Goal: Obtain resource: Download file/media

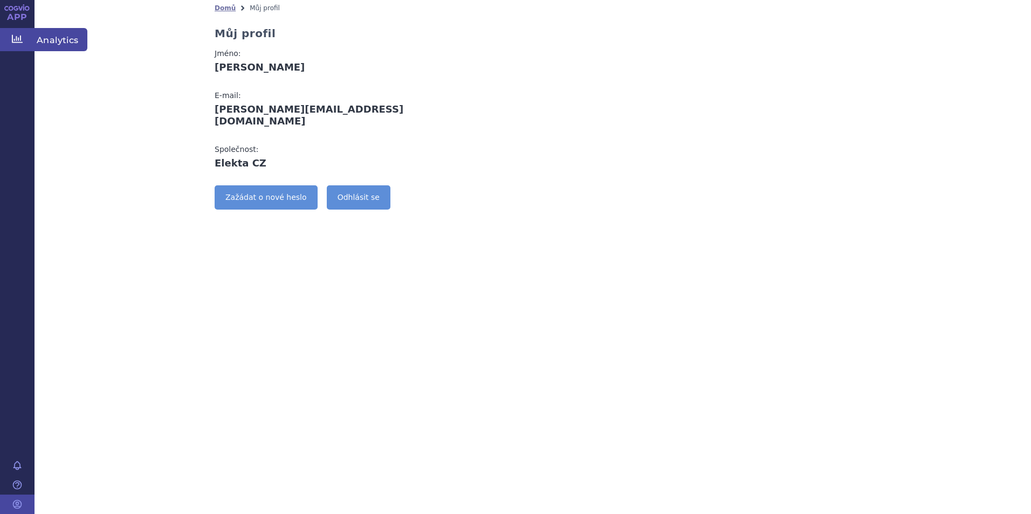
click at [12, 36] on icon at bounding box center [17, 39] width 11 height 8
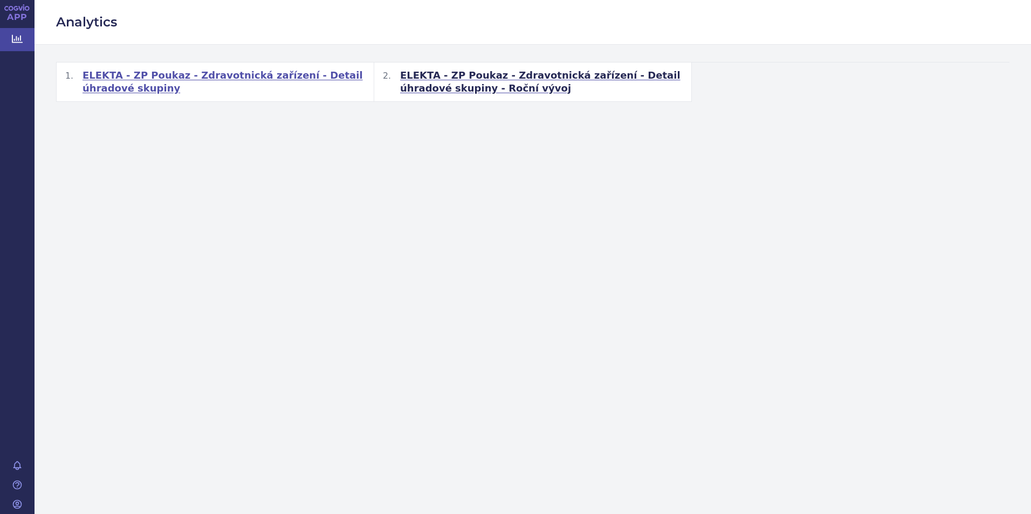
click at [216, 80] on span "ELEKTA - ZP Poukaz - Zdravotnická zařízení - Detail úhradové skupiny" at bounding box center [223, 82] width 283 height 26
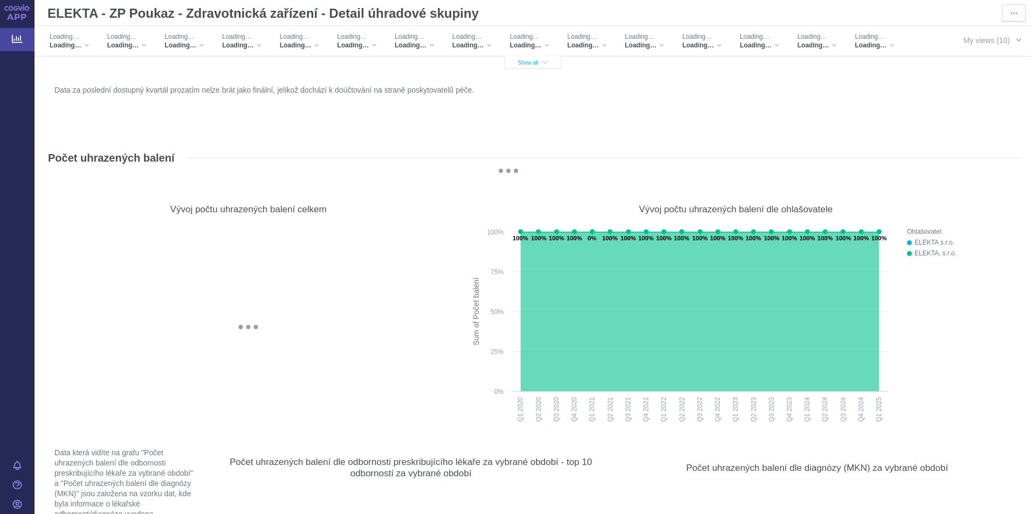
click at [542, 64] on icon "button" at bounding box center [544, 63] width 5 height 6
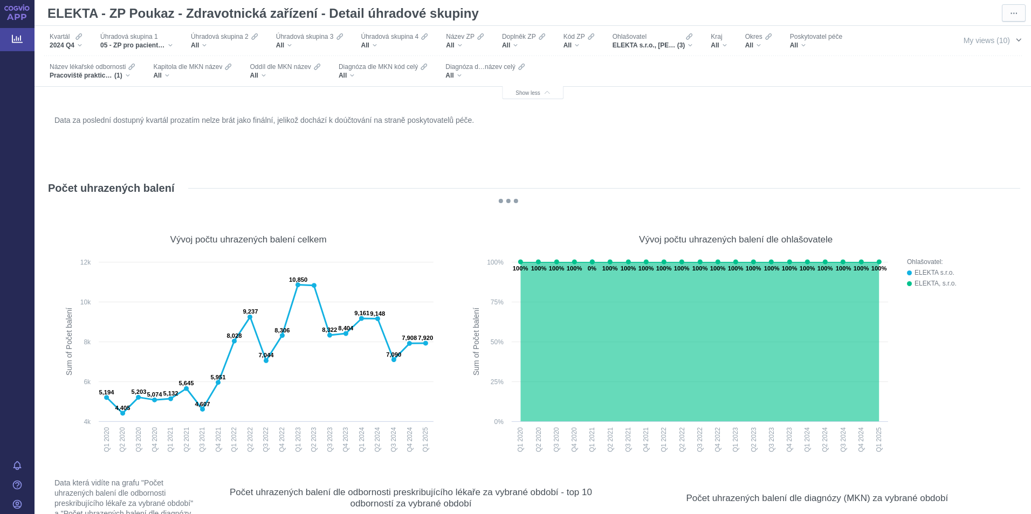
click at [1014, 38] on span "button" at bounding box center [1018, 40] width 9 height 9
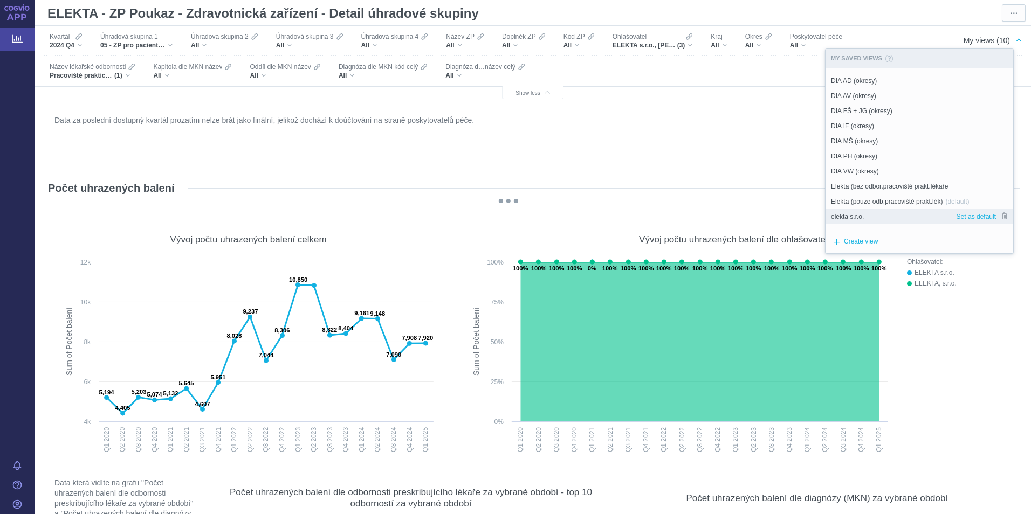
click at [839, 217] on span "elekta s.r.o." at bounding box center [847, 217] width 33 height 10
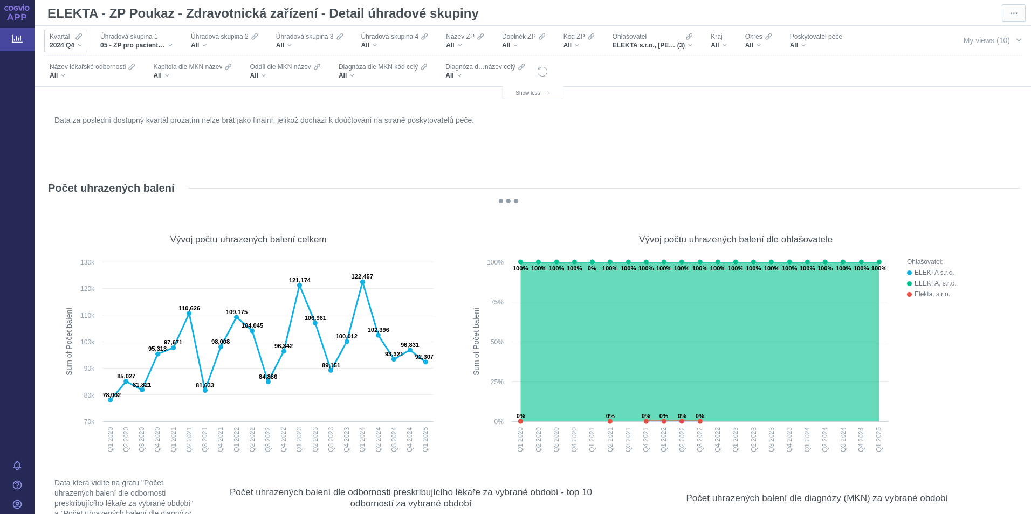
click at [83, 42] on div "Kvartál 2024 Q4" at bounding box center [65, 41] width 43 height 23
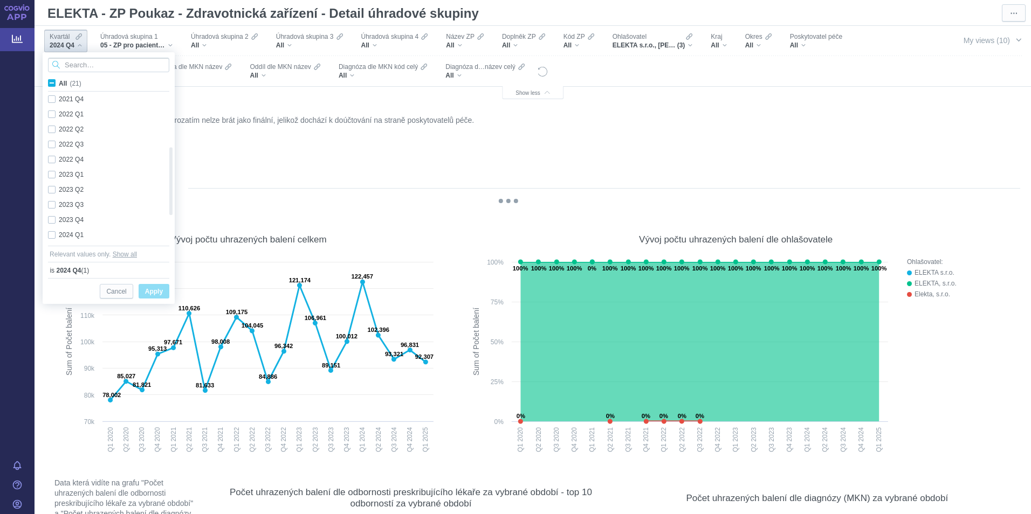
checkbox input "true"
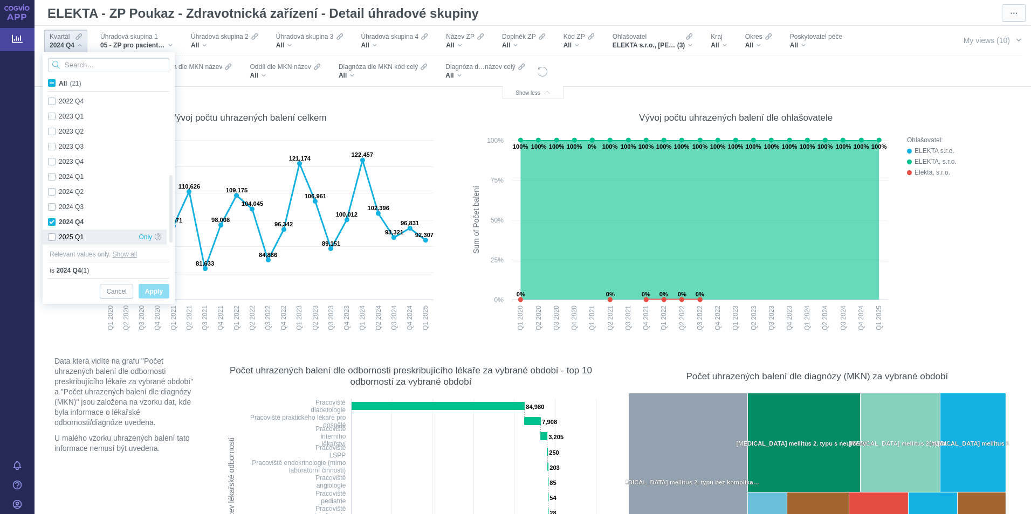
scroll to position [324, 0]
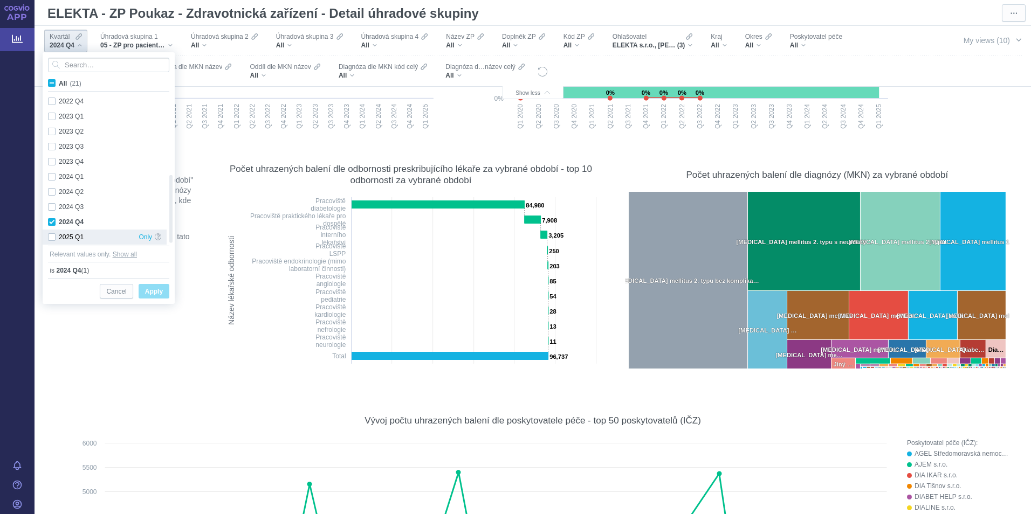
click at [51, 233] on div "2025 Q1 Only" at bounding box center [105, 237] width 124 height 15
checkbox input "true"
click at [51, 208] on div "2024 Q3 Only" at bounding box center [105, 207] width 124 height 15
checkbox input "true"
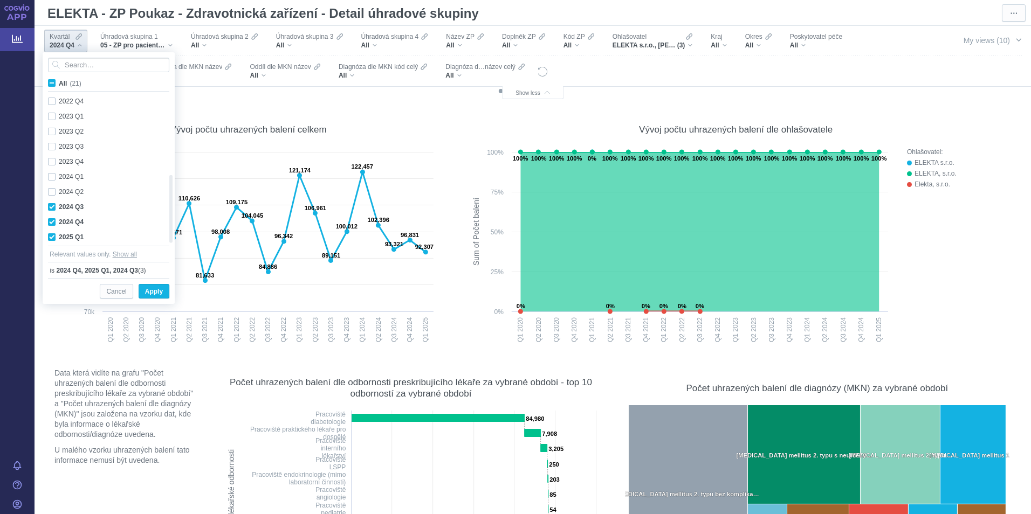
scroll to position [108, 0]
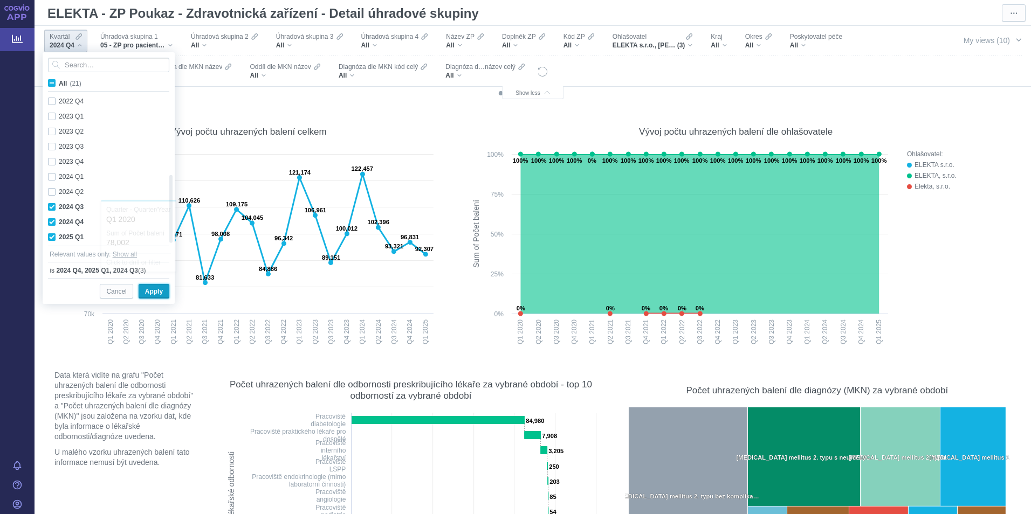
click at [150, 294] on span "Apply" at bounding box center [154, 291] width 18 height 13
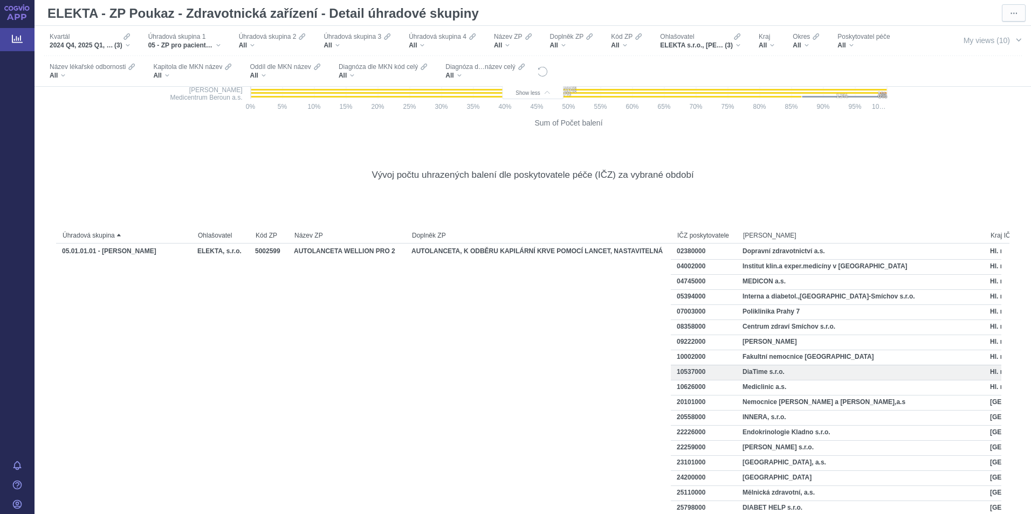
scroll to position [1833, 0]
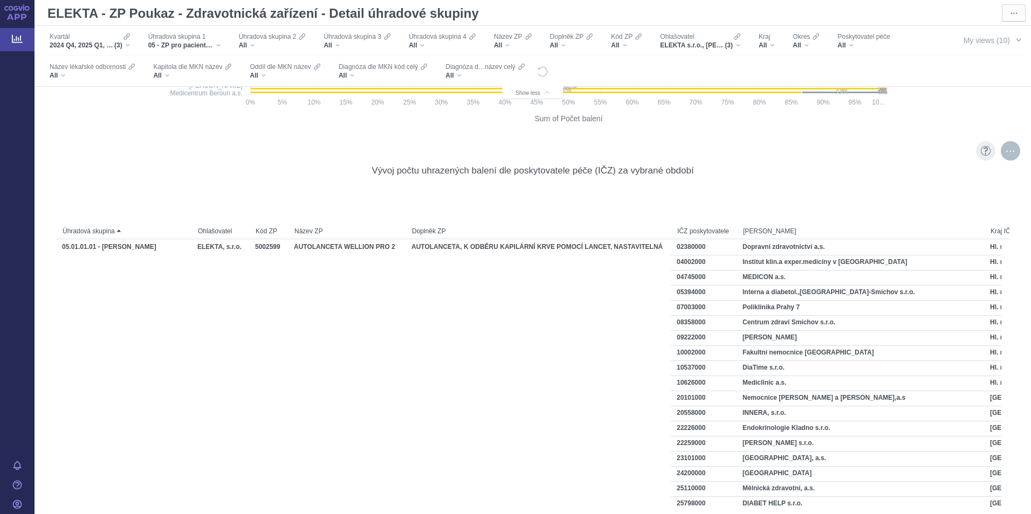
click at [1001, 150] on div "More actions" at bounding box center [1010, 150] width 19 height 19
click at [888, 173] on span "Export" at bounding box center [914, 175] width 118 height 11
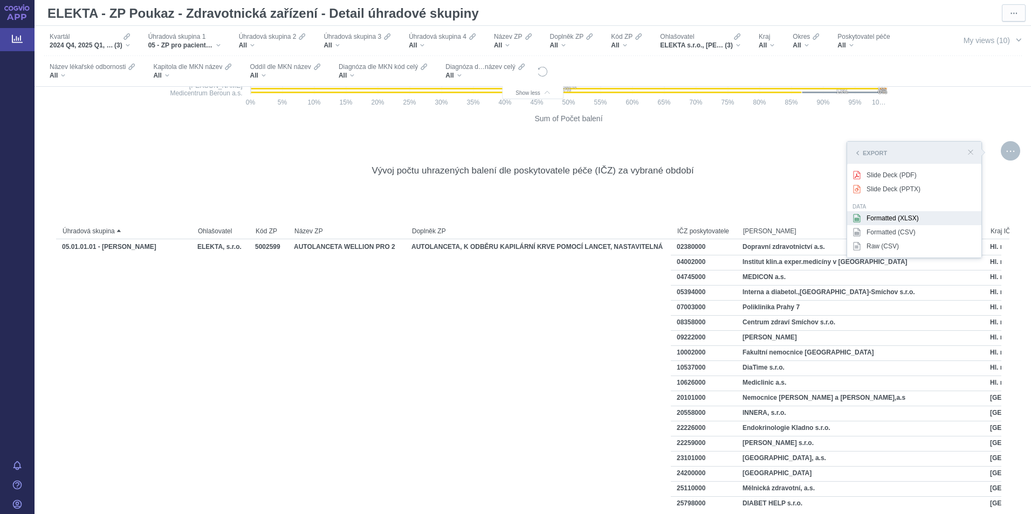
click at [881, 216] on div "Formatted (XLSX)" at bounding box center [914, 218] width 134 height 14
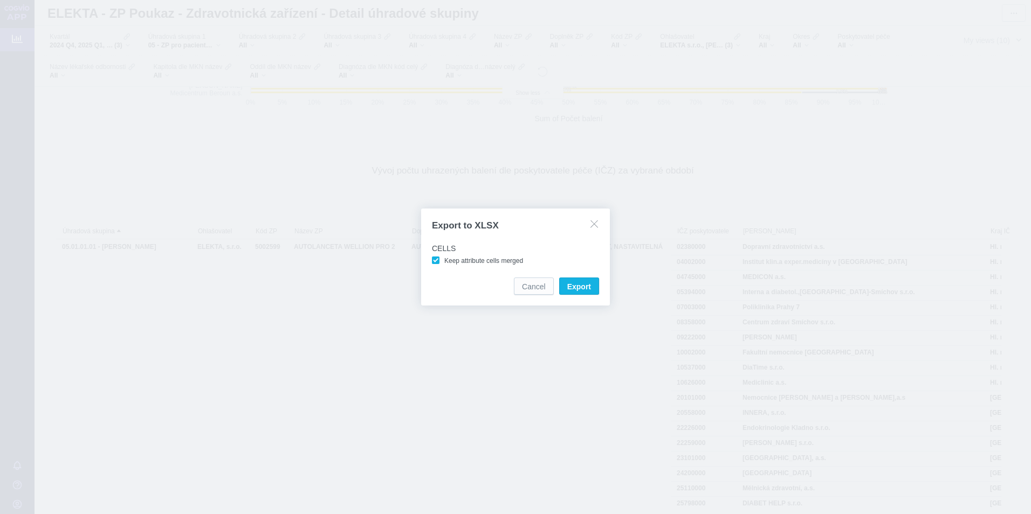
click at [444, 264] on span "Keep attribute cells merged" at bounding box center [483, 261] width 79 height 8
click at [443, 262] on input "Keep attribute cells merged" at bounding box center [446, 258] width 7 height 7
checkbox input "false"
click at [577, 287] on span "Export" at bounding box center [579, 286] width 24 height 11
